Goal: Task Accomplishment & Management: Use online tool/utility

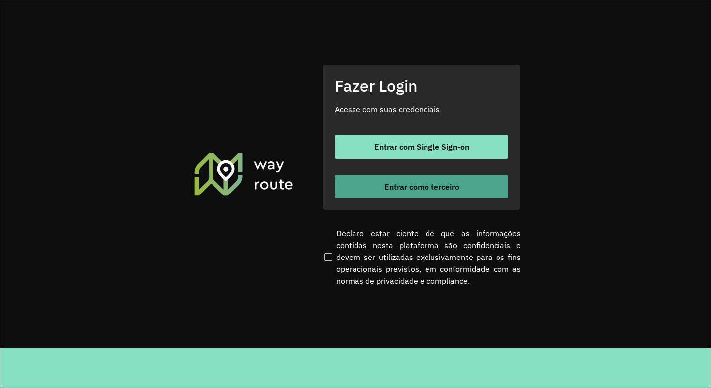
click at [442, 190] on span "Entrar como terceiro" at bounding box center [421, 187] width 75 height 8
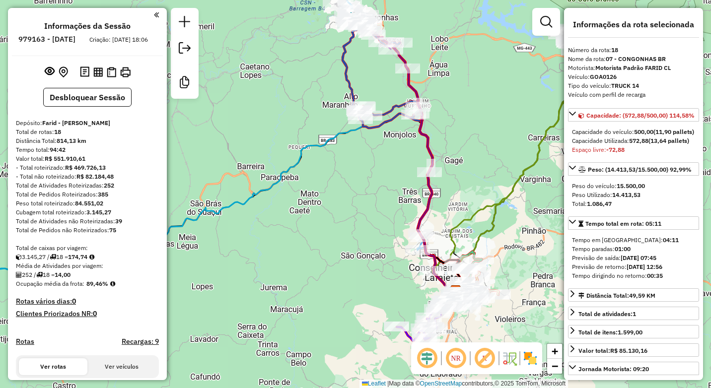
select select "**********"
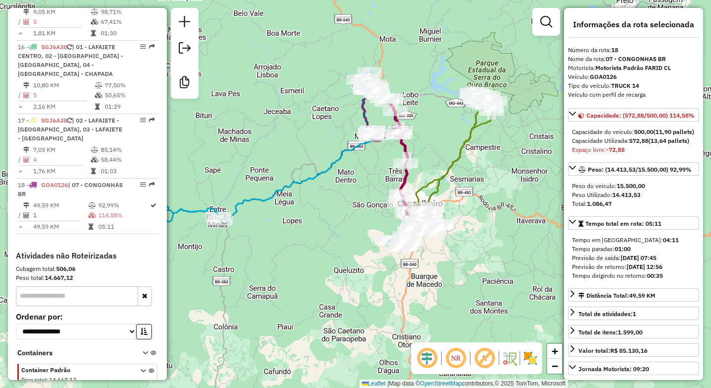
click at [437, 159] on div "Janela de atendimento Grade de atendimento Capacidade Transportadoras Veículos …" at bounding box center [355, 194] width 711 height 388
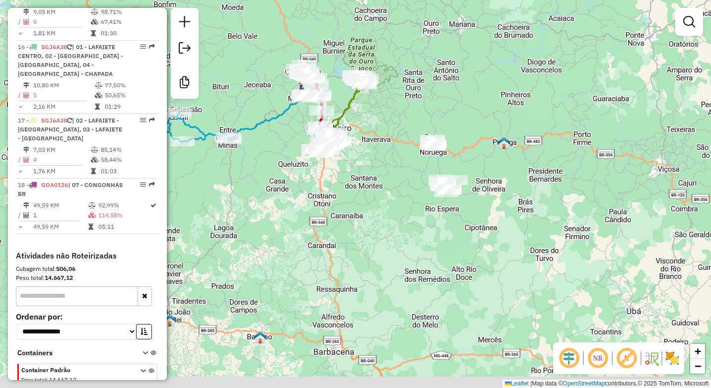
drag, startPoint x: 369, startPoint y: 241, endPoint x: 360, endPoint y: 212, distance: 30.3
click at [360, 212] on div "Janela de atendimento Grade de atendimento Capacidade Transportadoras Veículos …" at bounding box center [355, 194] width 711 height 388
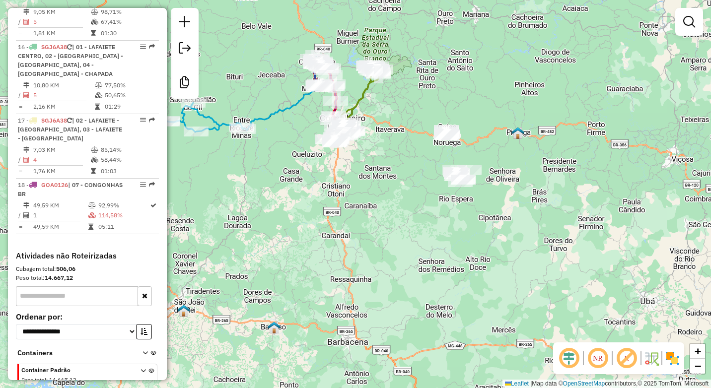
drag, startPoint x: 528, startPoint y: 136, endPoint x: 483, endPoint y: 164, distance: 52.6
click at [483, 164] on div "Janela de atendimento Grade de atendimento Capacidade Transportadoras Veículos …" at bounding box center [355, 194] width 711 height 388
